Goal: Information Seeking & Learning: Compare options

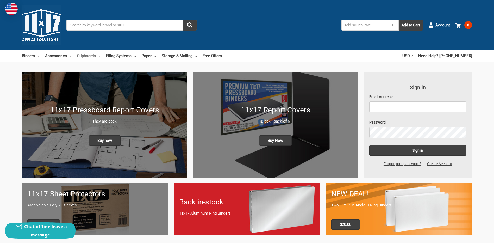
click at [94, 56] on link "Clipboards" at bounding box center [88, 55] width 23 height 11
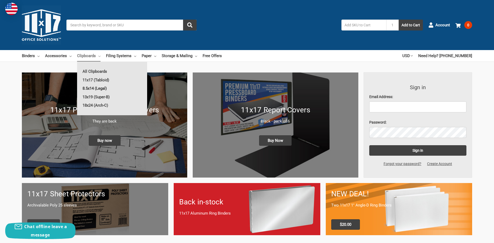
click at [92, 88] on link "8.5x14 (Legal)" at bounding box center [112, 88] width 70 height 8
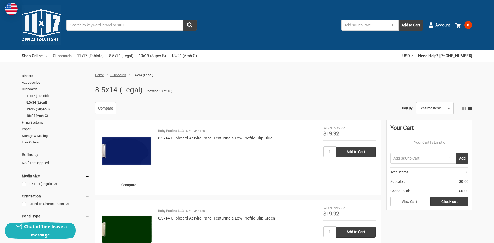
click at [62, 55] on link "Clipboards" at bounding box center [62, 55] width 19 height 11
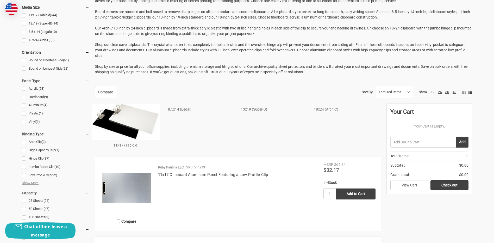
scroll to position [182, 0]
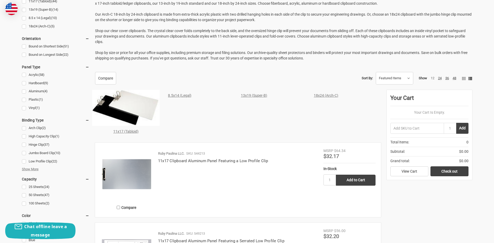
click at [27, 168] on span "Show More" at bounding box center [30, 168] width 17 height 5
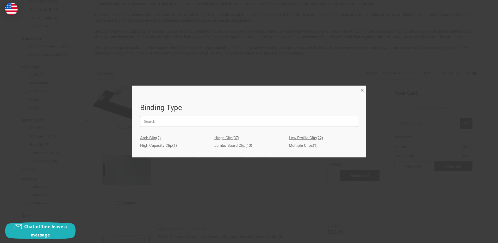
click at [363, 89] on span "×" at bounding box center [362, 90] width 3 height 8
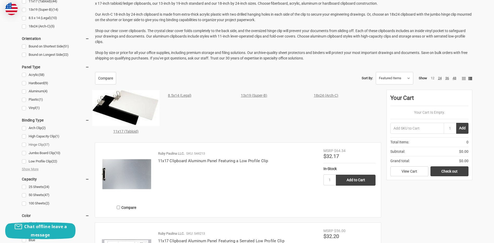
click at [25, 144] on link "Hinge Clip (37)" at bounding box center [55, 144] width 67 height 7
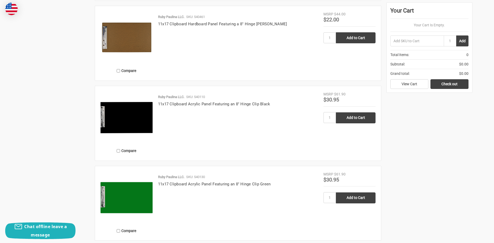
scroll to position [573, 0]
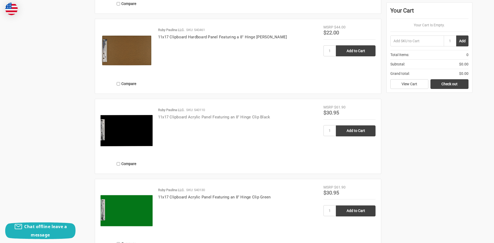
click at [187, 118] on link "11x17 Clipboard Acrylic Panel Featuring an 8" Hinge Clip Black" at bounding box center [214, 117] width 112 height 5
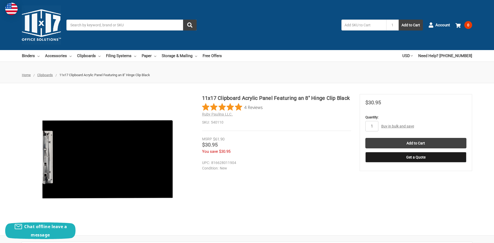
scroll to position [20, 0]
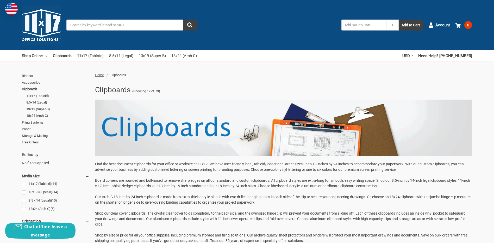
scroll to position [156, 0]
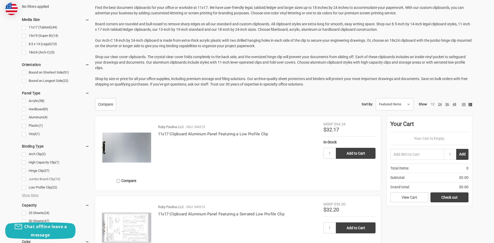
click at [25, 179] on link "Jumbo Board Clip (10)" at bounding box center [55, 179] width 67 height 7
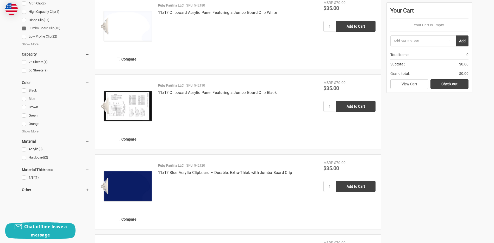
scroll to position [208, 0]
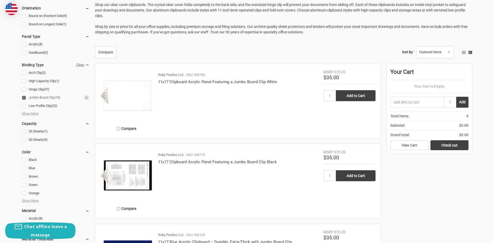
click at [24, 97] on link "Jumbo Board Clip (10)" at bounding box center [55, 97] width 67 height 7
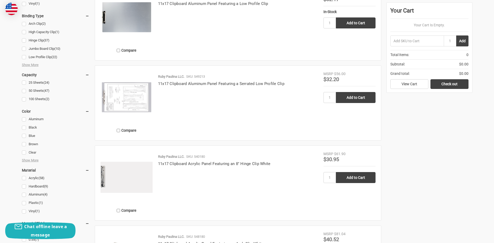
scroll to position [260, 0]
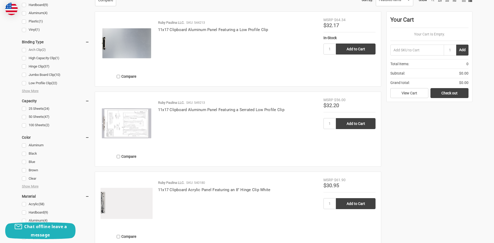
click at [23, 50] on link "Arch Clip (2)" at bounding box center [55, 49] width 67 height 7
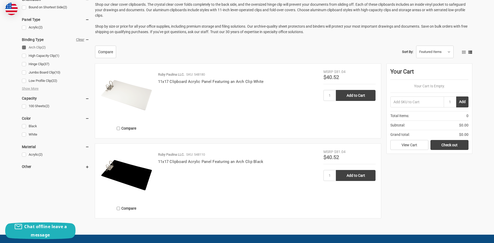
scroll to position [260, 0]
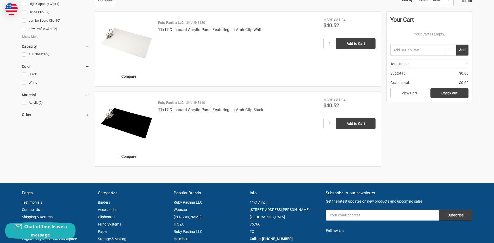
click at [110, 116] on img at bounding box center [127, 123] width 52 height 52
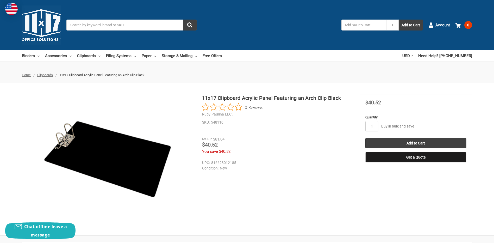
click at [214, 70] on ul "Home Clipboards 11x17 Clipboard Acrylic Panel Featuring an Arch Clip Black" at bounding box center [247, 75] width 494 height 16
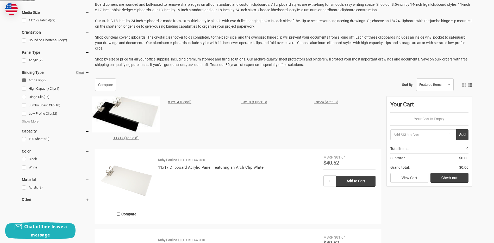
scroll to position [104, 0]
